Goal: Find specific page/section: Find specific page/section

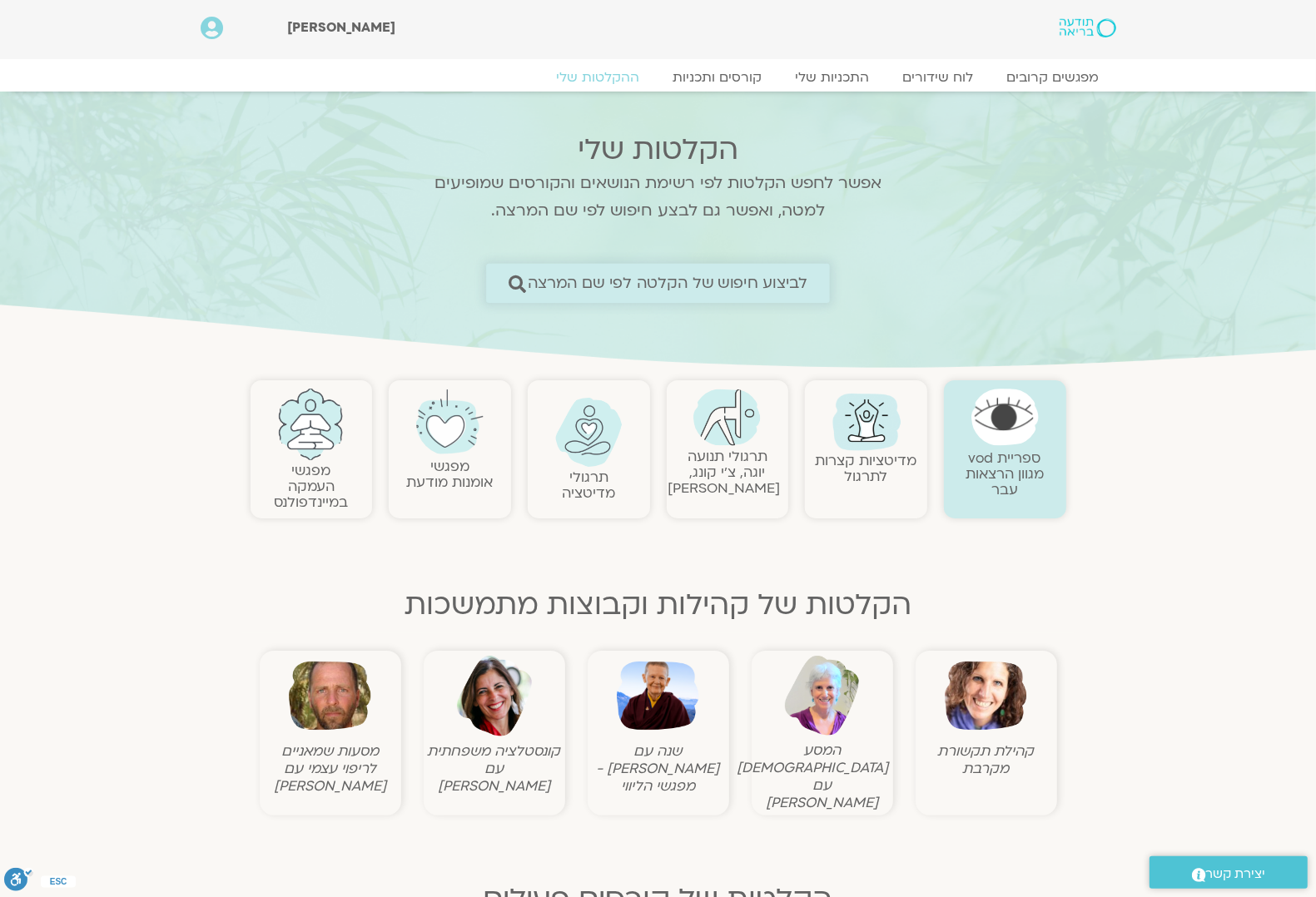
click at [795, 271] on link "לביצוע חיפוש של הקלטה לפי שם המרצה" at bounding box center [658, 284] width 344 height 39
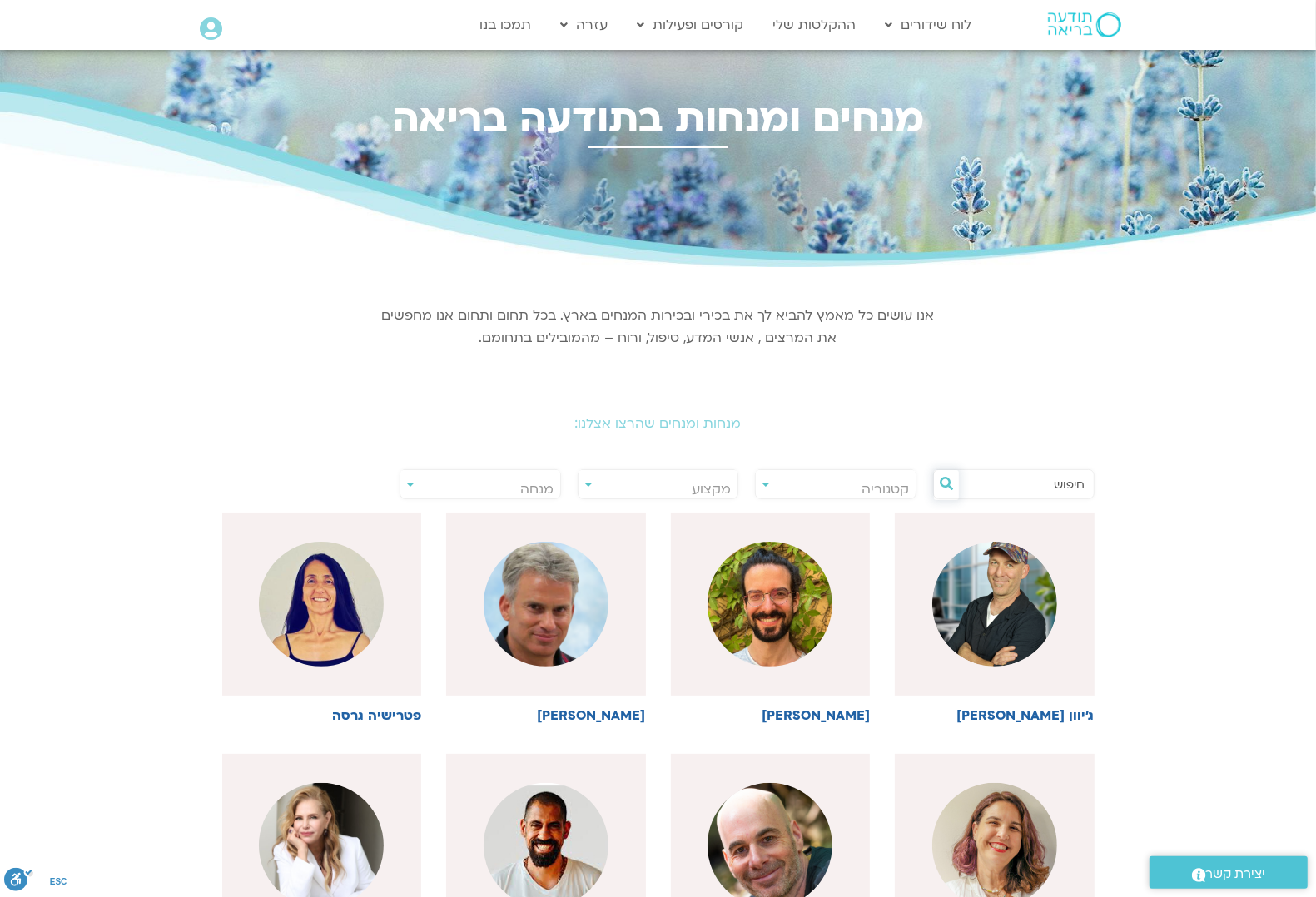
click at [944, 481] on icon at bounding box center [946, 483] width 13 height 13
click at [977, 479] on input "text" at bounding box center [1022, 484] width 127 height 29
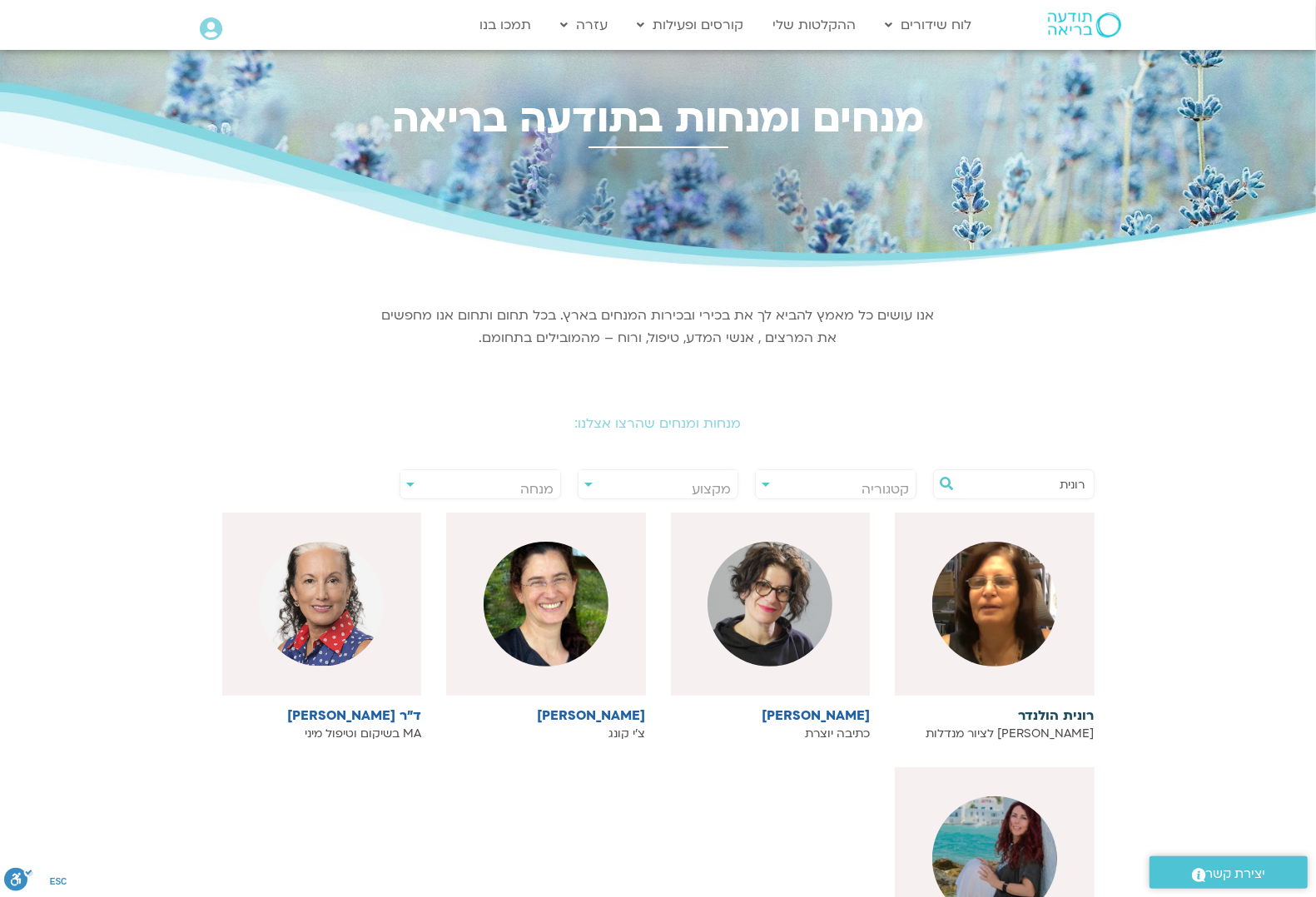
type input "רונית"
click at [1053, 663] on div at bounding box center [994, 604] width 200 height 183
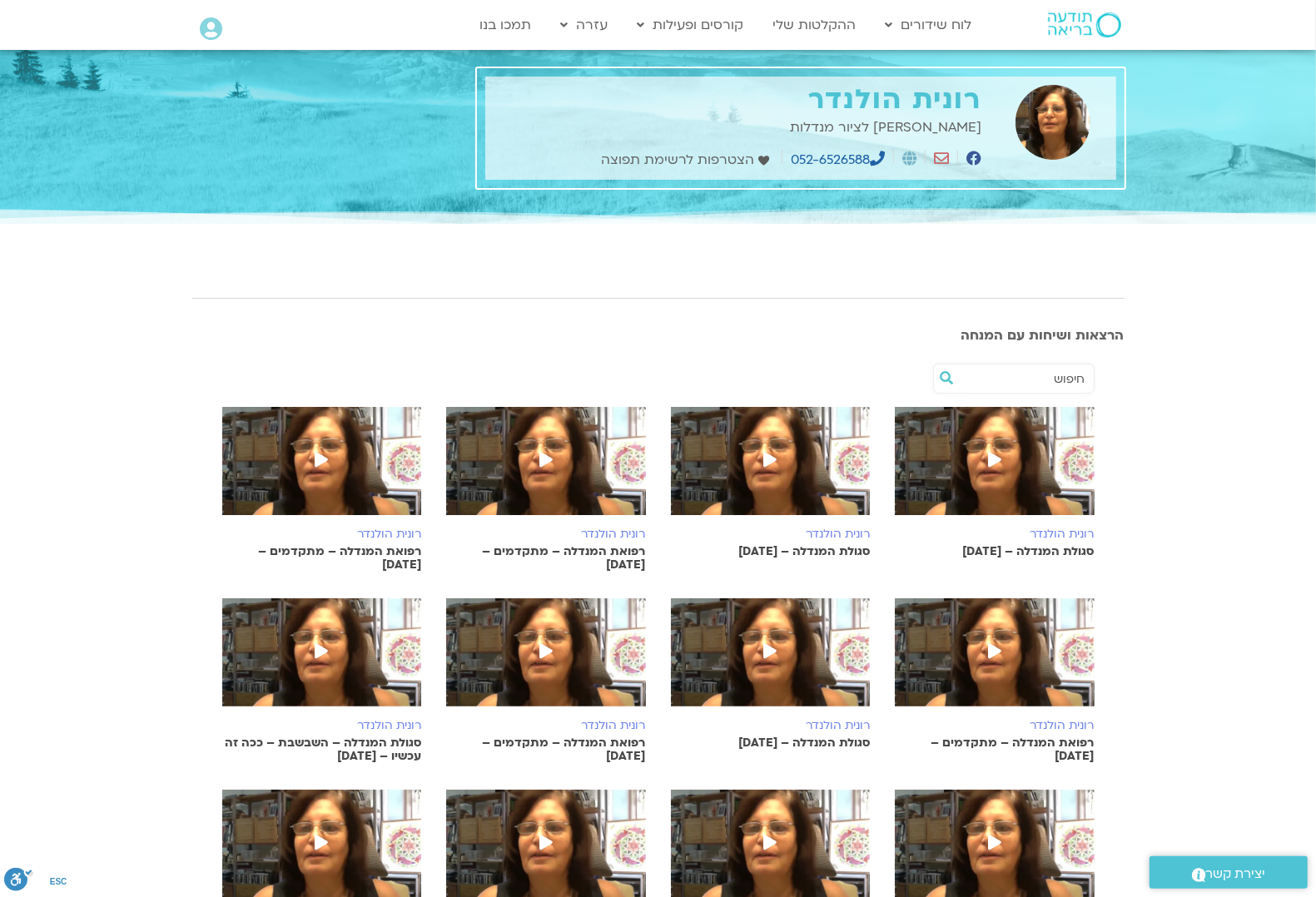
click at [993, 452] on icon at bounding box center [994, 459] width 13 height 15
